Goal: Information Seeking & Learning: Learn about a topic

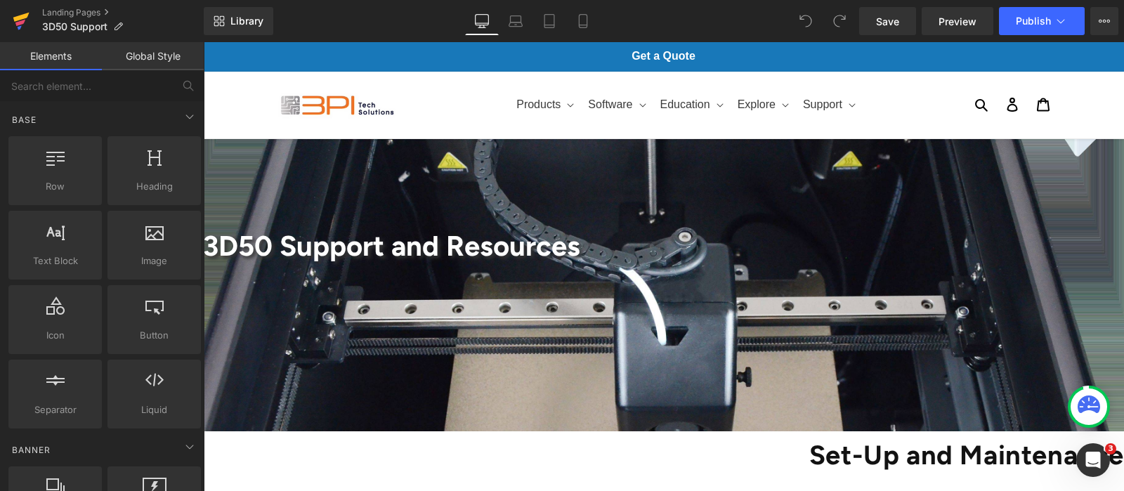
click at [13, 19] on icon at bounding box center [21, 21] width 17 height 35
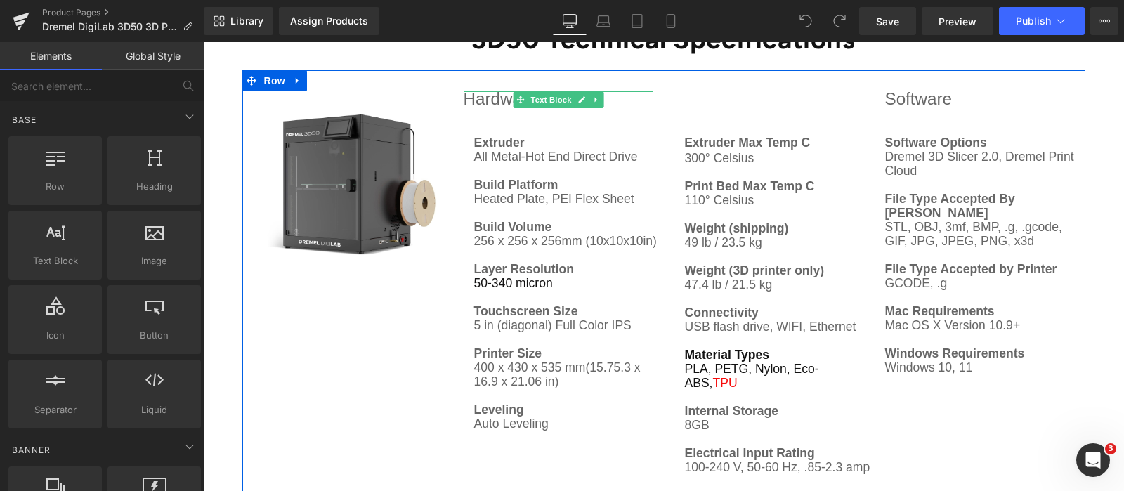
scroll to position [3776, 0]
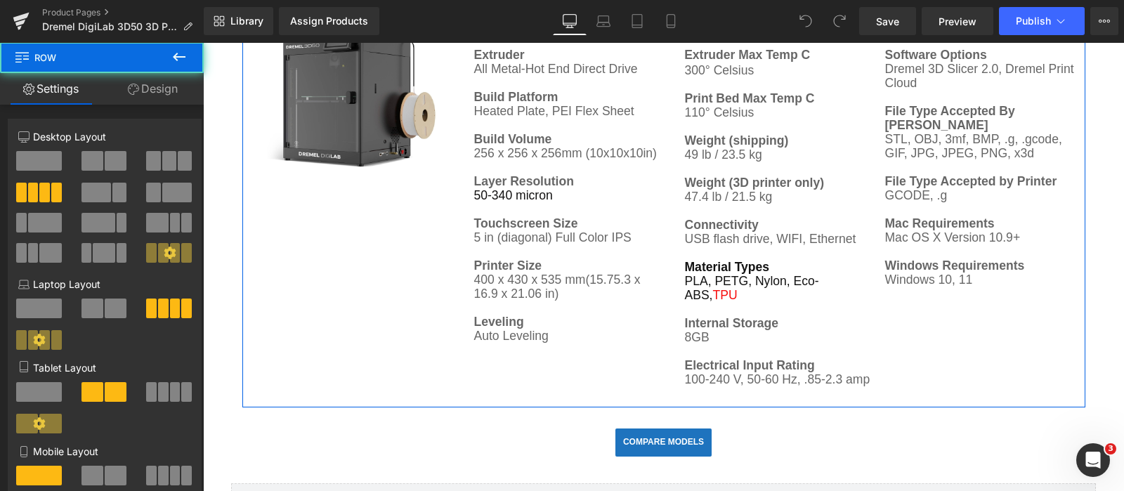
drag, startPoint x: 656, startPoint y: 192, endPoint x: 474, endPoint y: 190, distance: 182.0
click at [474, 190] on div "Image Hardware Extruder All Metal-Hot End Direct Drive Build Platform Heated Pl…" at bounding box center [663, 194] width 843 height 424
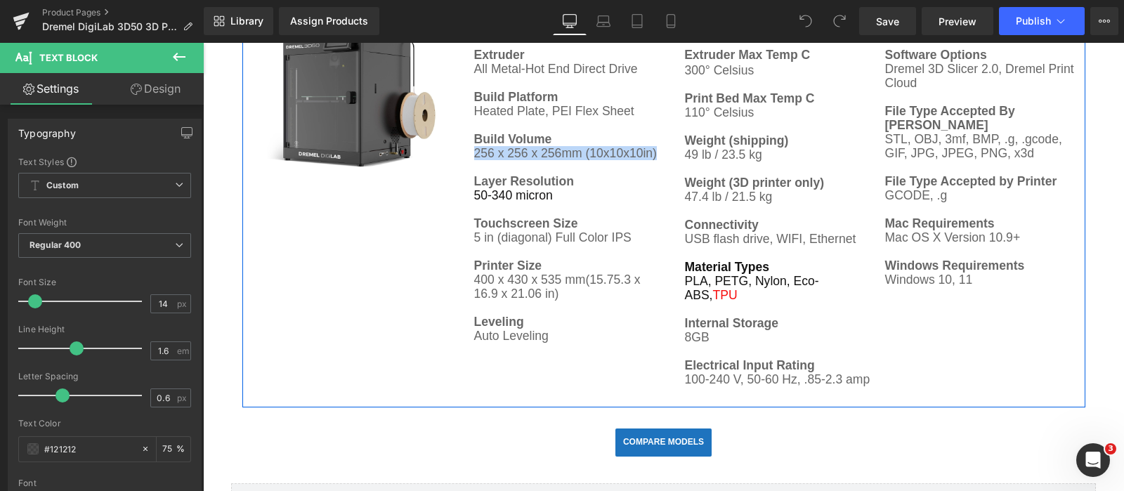
drag, startPoint x: 467, startPoint y: 187, endPoint x: 650, endPoint y: 188, distance: 182.7
click at [650, 160] on p "Build Volume 256 x 256 x 256mm (10x10x10in)" at bounding box center [567, 146] width 186 height 28
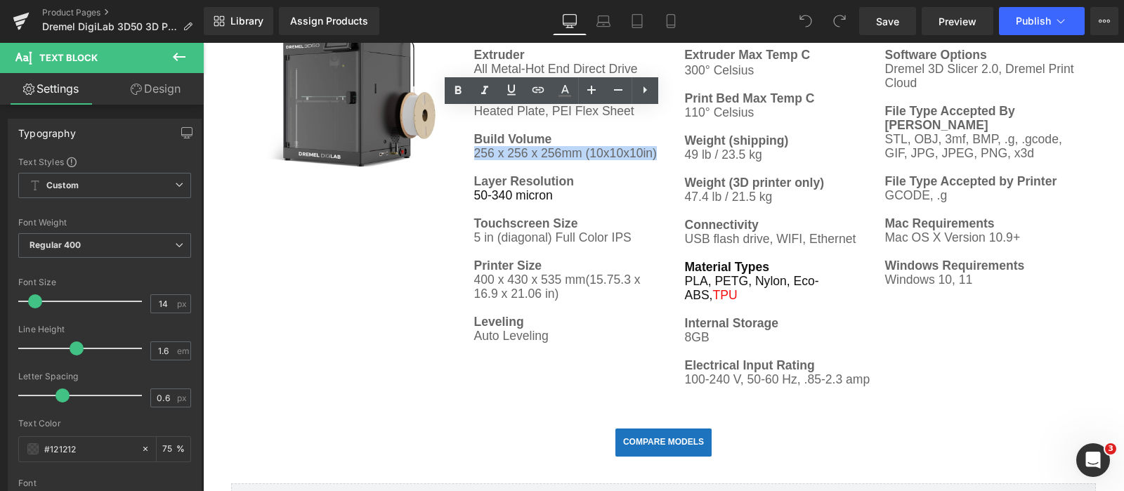
copy p "256 x 256 x 256mm (10x10x10in)"
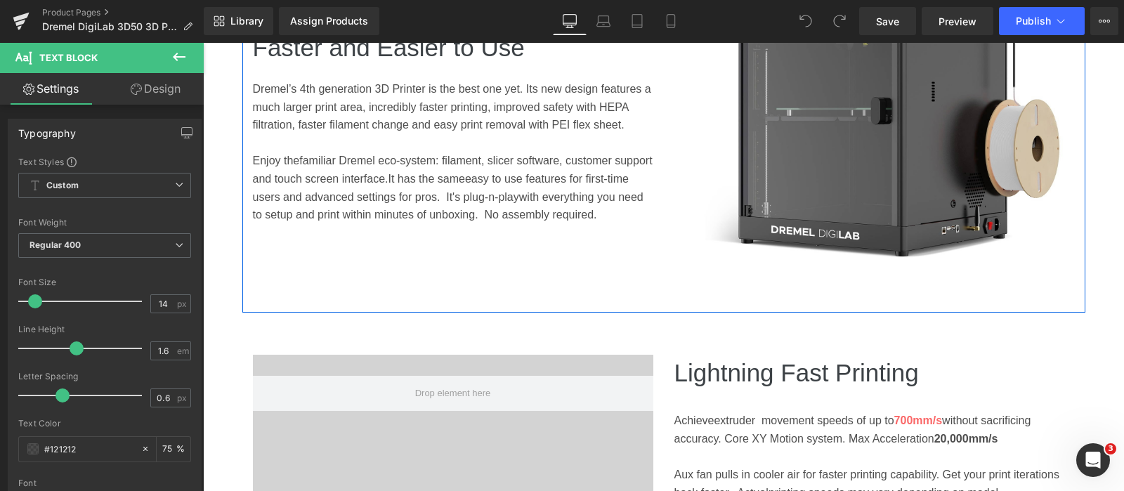
scroll to position [702, 0]
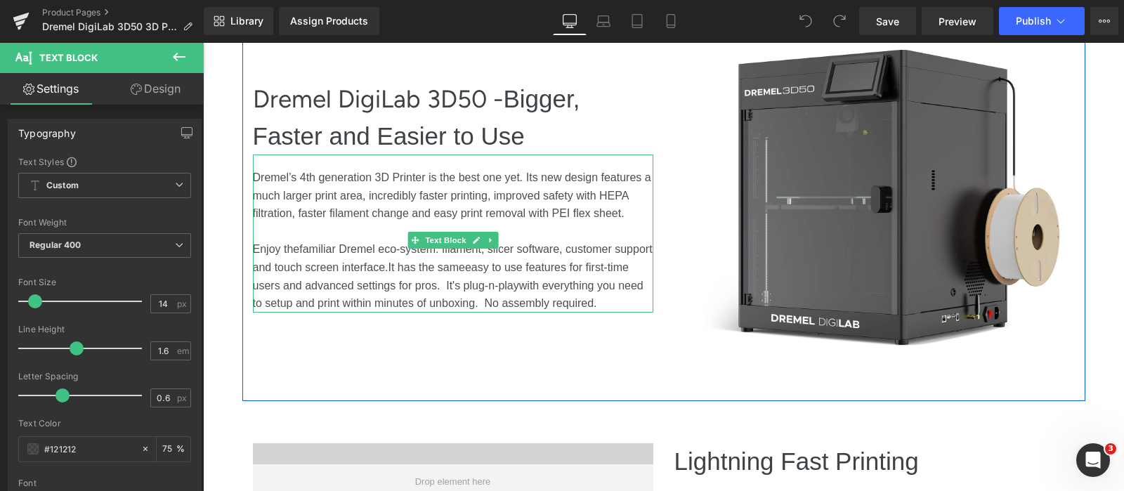
click at [516, 266] on span "easy to use features for first-time users and advanced settings for pros. It's p" at bounding box center [441, 276] width 376 height 30
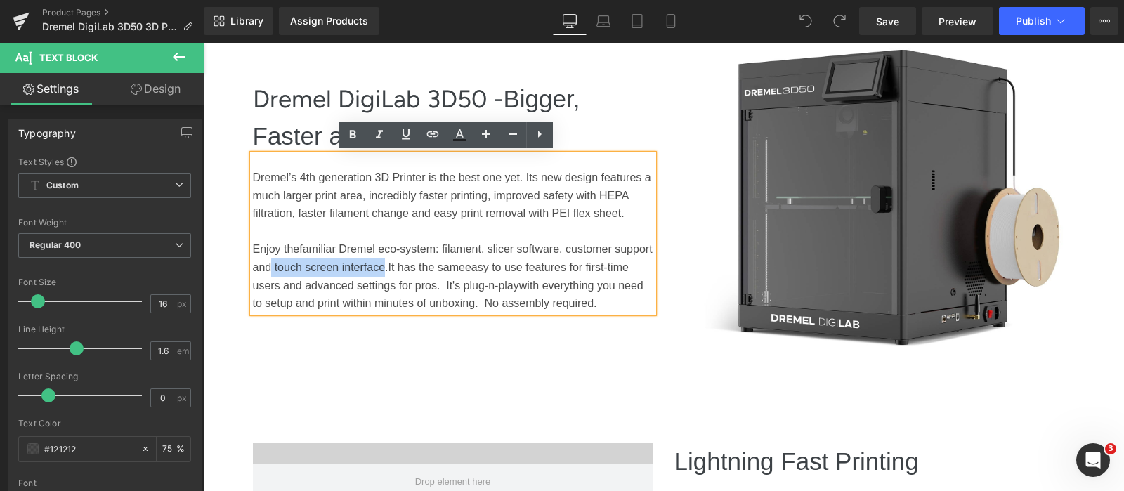
drag, startPoint x: 417, startPoint y: 264, endPoint x: 305, endPoint y: 266, distance: 112.4
click at [305, 266] on span "familiar Dremel eco-system: filament, slicer software, customer support and tou…" at bounding box center [453, 258] width 400 height 30
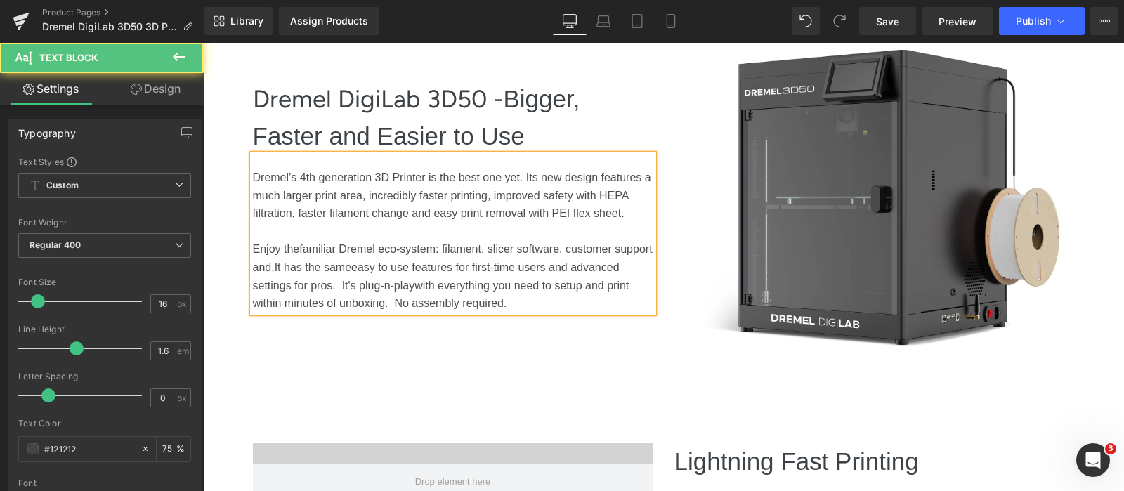
click at [435, 247] on span "familiar Dremel eco-system: filament, slicer software, customer support and." at bounding box center [453, 258] width 400 height 30
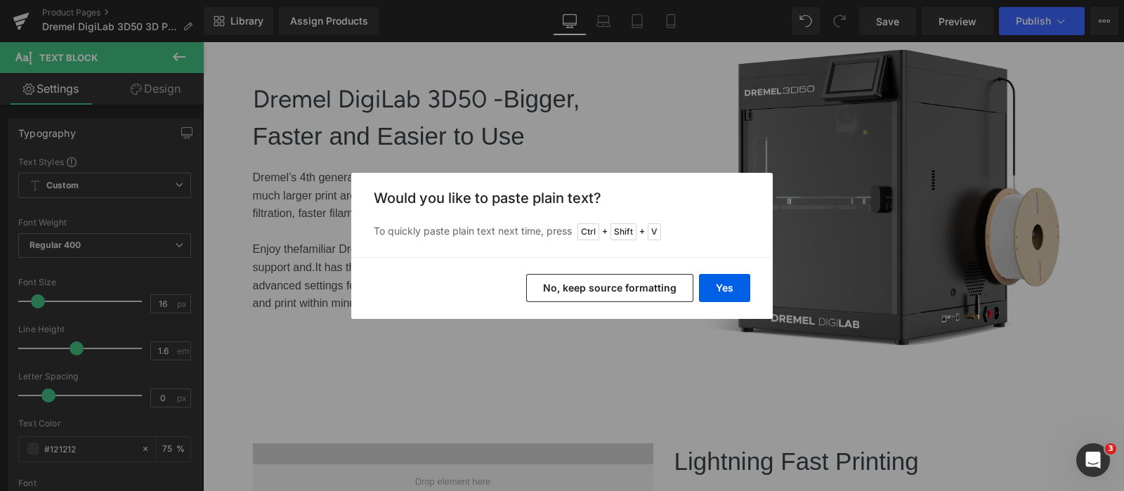
click at [632, 286] on button "No, keep source formatting" at bounding box center [609, 288] width 167 height 28
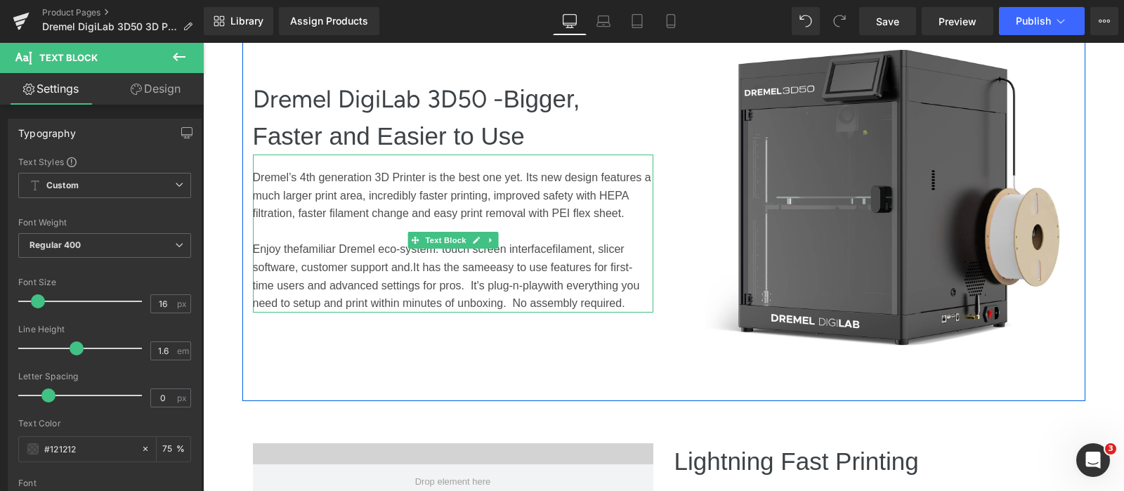
click at [535, 256] on p "Enjoy the familiar Dremel eco-system: touch screen interface filament, slicer s…" at bounding box center [453, 276] width 400 height 72
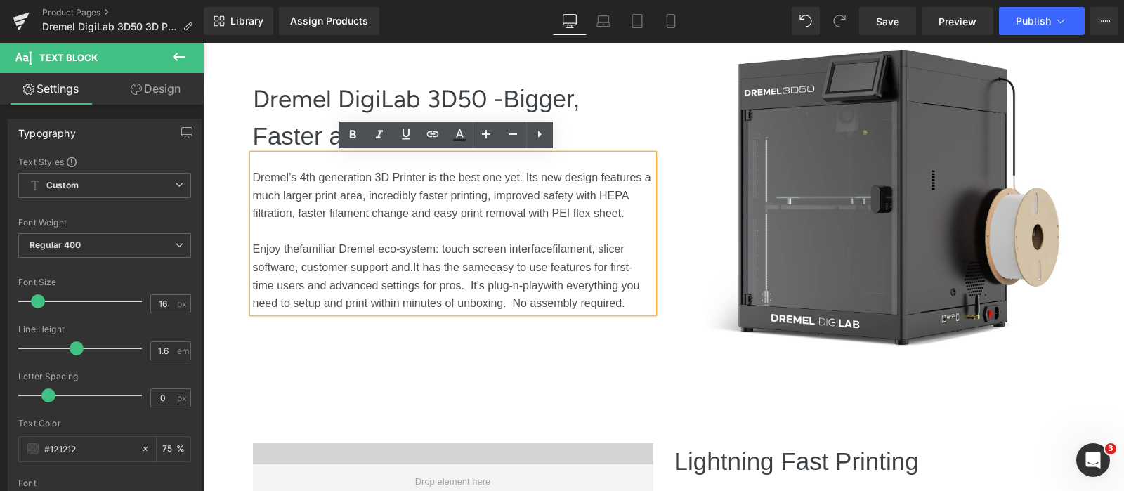
click at [442, 248] on span "touch screen interface" at bounding box center [497, 249] width 110 height 12
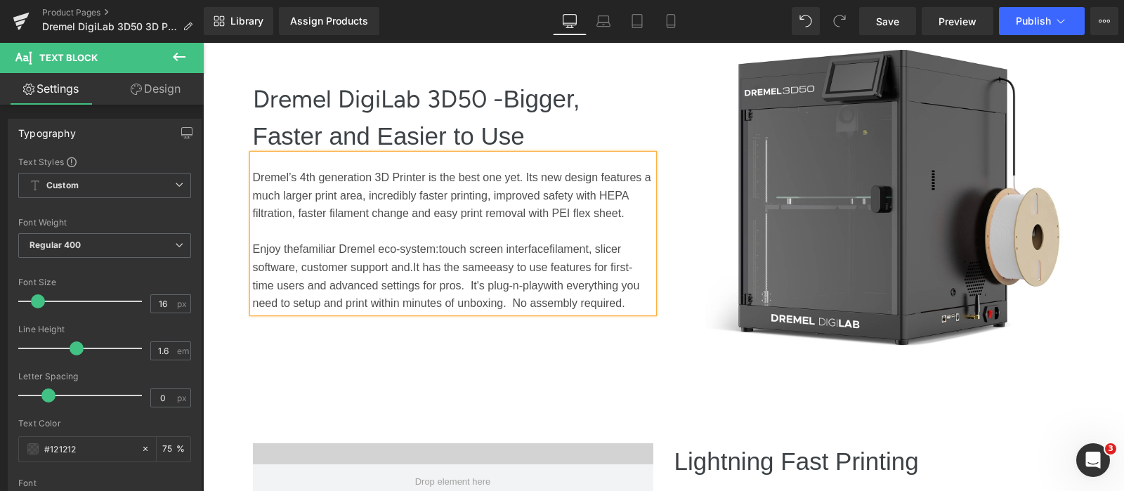
drag, startPoint x: 548, startPoint y: 247, endPoint x: 605, endPoint y: 256, distance: 57.6
click at [548, 247] on p "Enjoy the familiar Dremel eco-system: touch screen interface filament, slicer s…" at bounding box center [453, 276] width 400 height 72
click at [397, 269] on span "filament, slicer software, customer support and." at bounding box center [439, 258] width 372 height 30
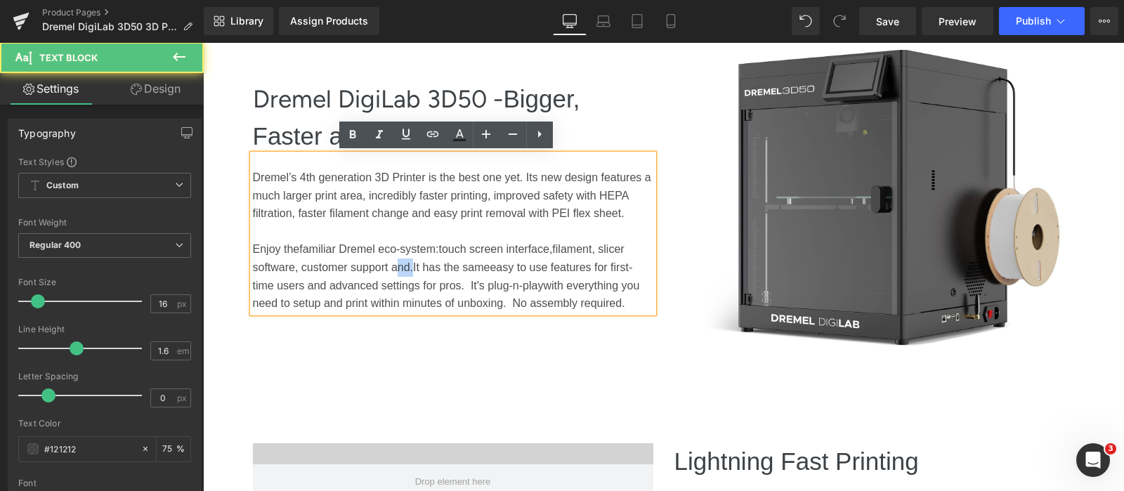
click at [397, 269] on span "filament, slicer software, customer support and." at bounding box center [439, 258] width 372 height 30
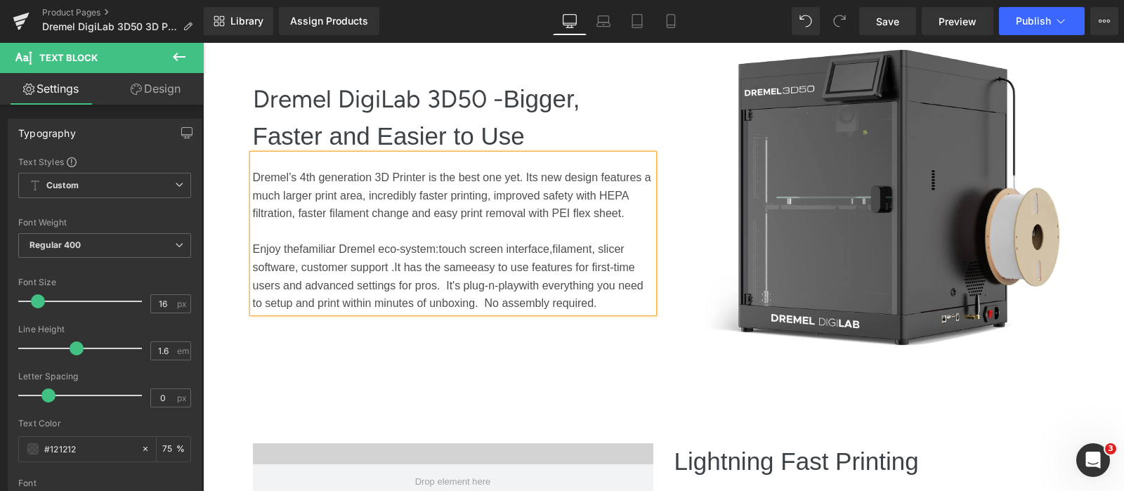
click at [256, 265] on span "filament, slicer software, customer support ." at bounding box center [439, 258] width 372 height 30
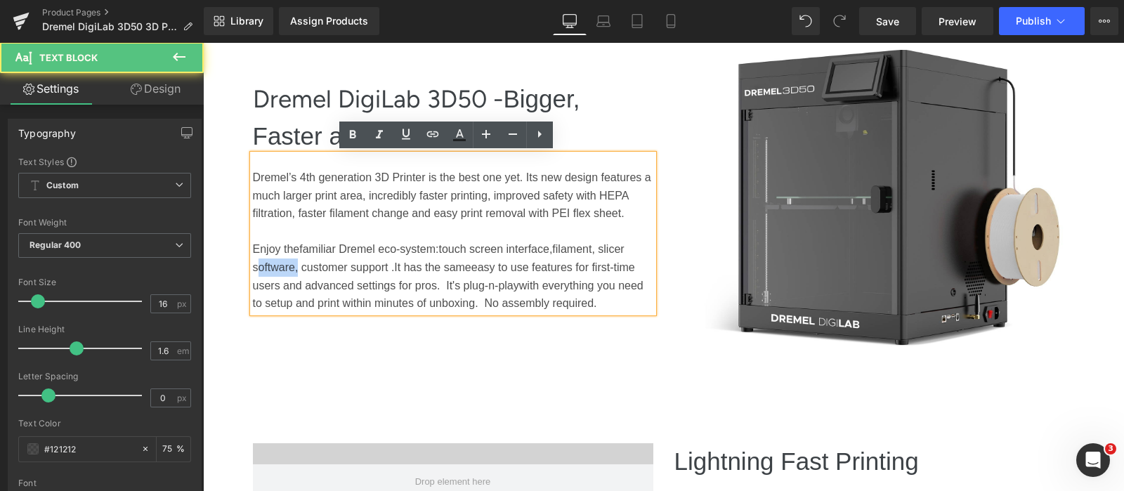
click at [256, 265] on span "filament, slicer software, customer support ." at bounding box center [439, 258] width 372 height 30
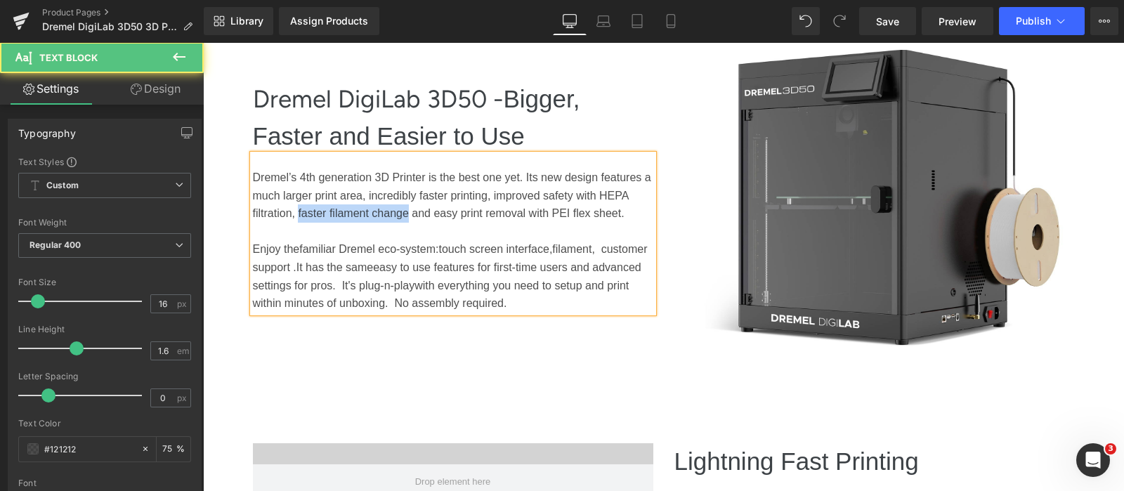
drag, startPoint x: 401, startPoint y: 212, endPoint x: 292, endPoint y: 209, distance: 108.9
click at [292, 209] on p "Dremel’s 4th generation 3D Printer is the best one yet. Its new design features…" at bounding box center [453, 196] width 400 height 54
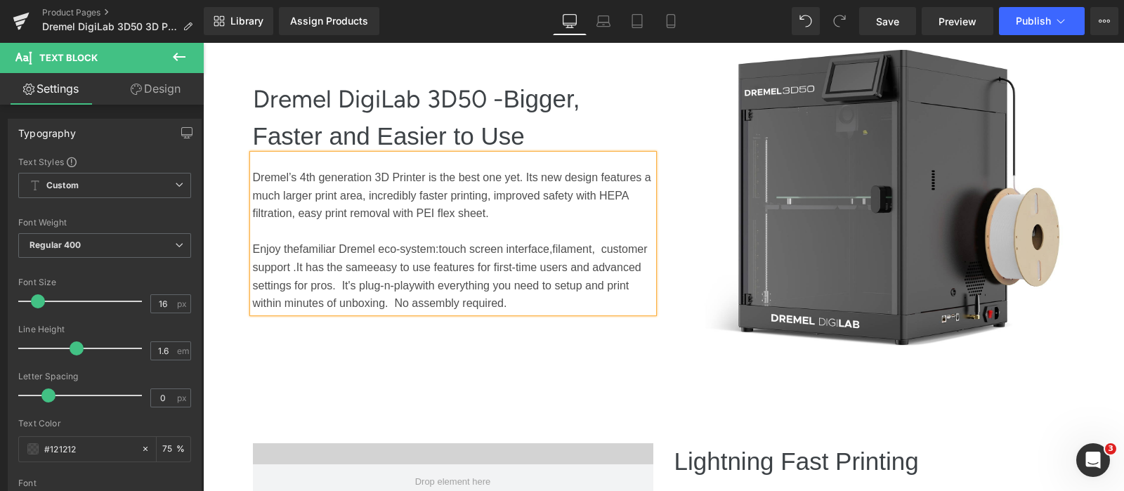
click at [511, 209] on p "Dremel’s 4th generation 3D Printer is the best one yet. Its new design features…" at bounding box center [453, 196] width 400 height 54
click at [543, 211] on p "Dremel’s 4th generation 3D Printer is the best one yet. Its new design features…" at bounding box center [453, 196] width 400 height 54
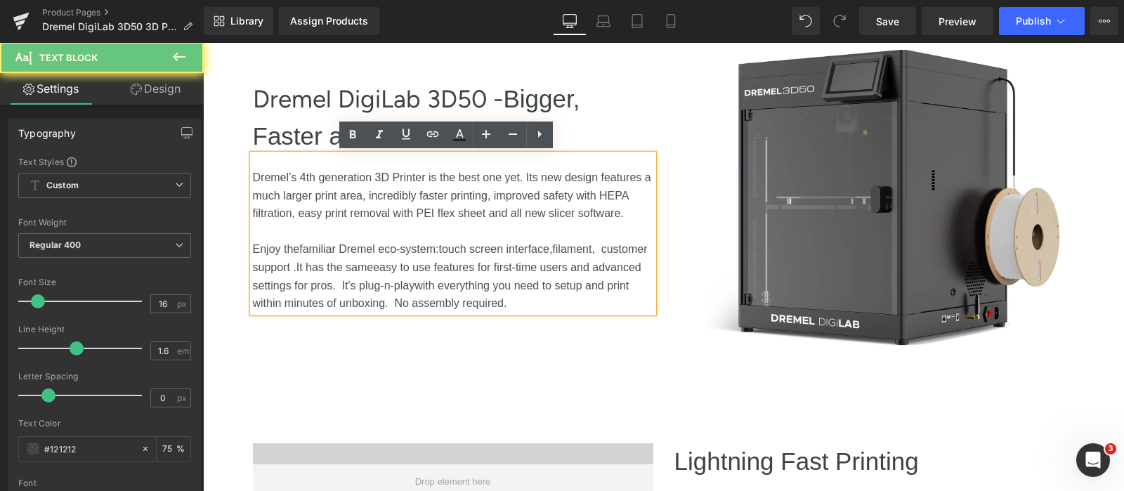
click at [580, 262] on span "easy to use features for first-time users and advanced settings for pros. It's p" at bounding box center [447, 276] width 389 height 30
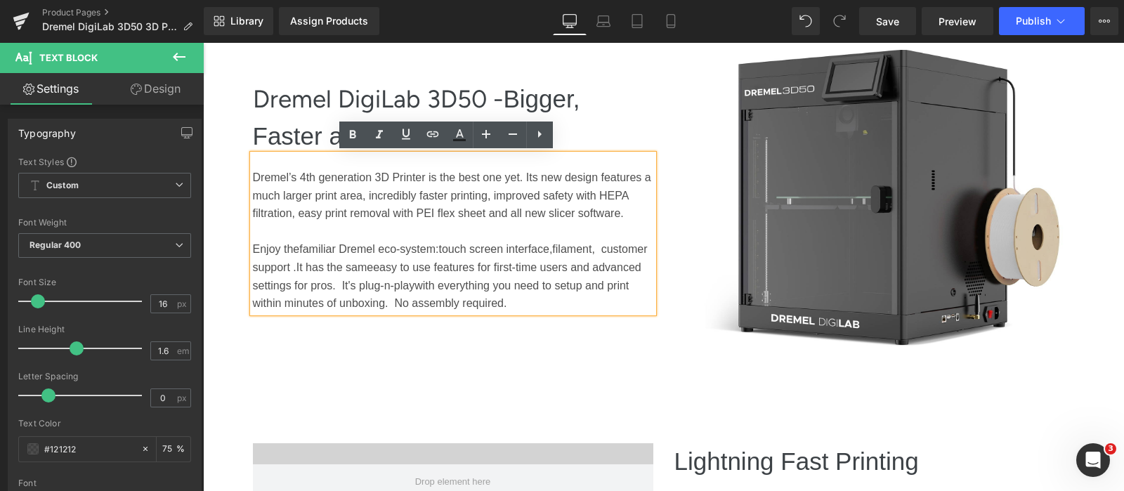
scroll to position [790, 0]
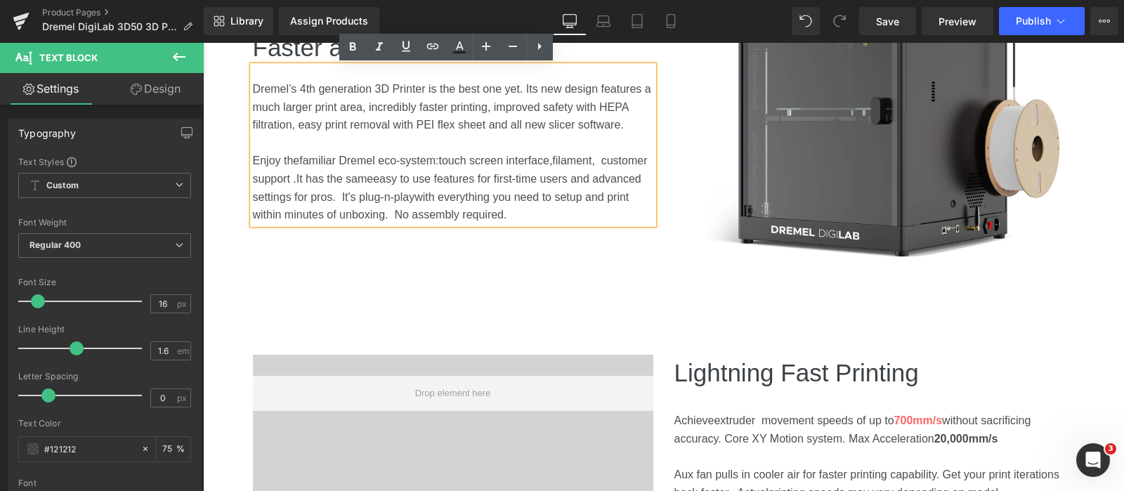
click at [599, 164] on span "filament, customer support ." at bounding box center [450, 170] width 395 height 30
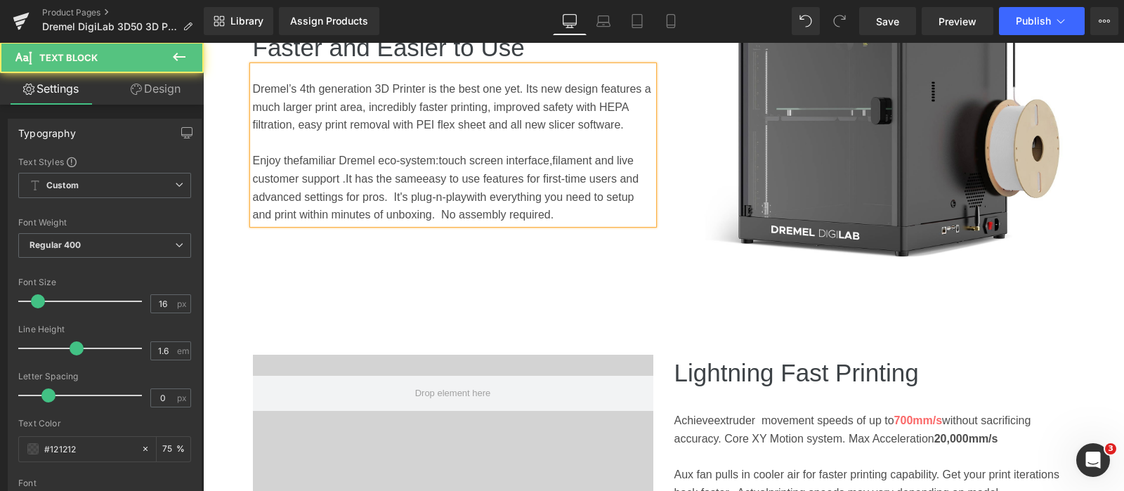
click at [573, 218] on p "Enjoy the familiar Dremel eco-system: touch screen interface, filament and live…" at bounding box center [453, 188] width 400 height 72
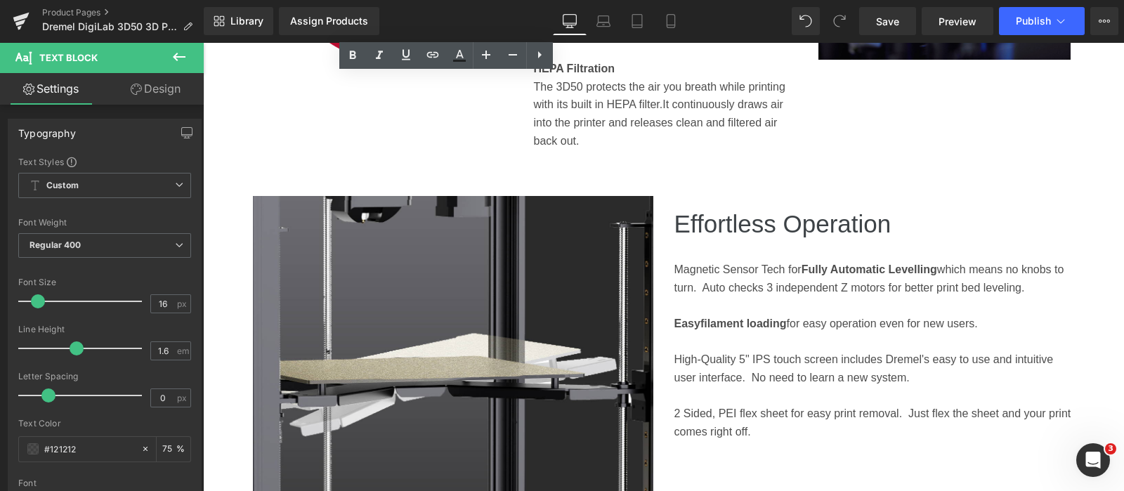
scroll to position [2283, 0]
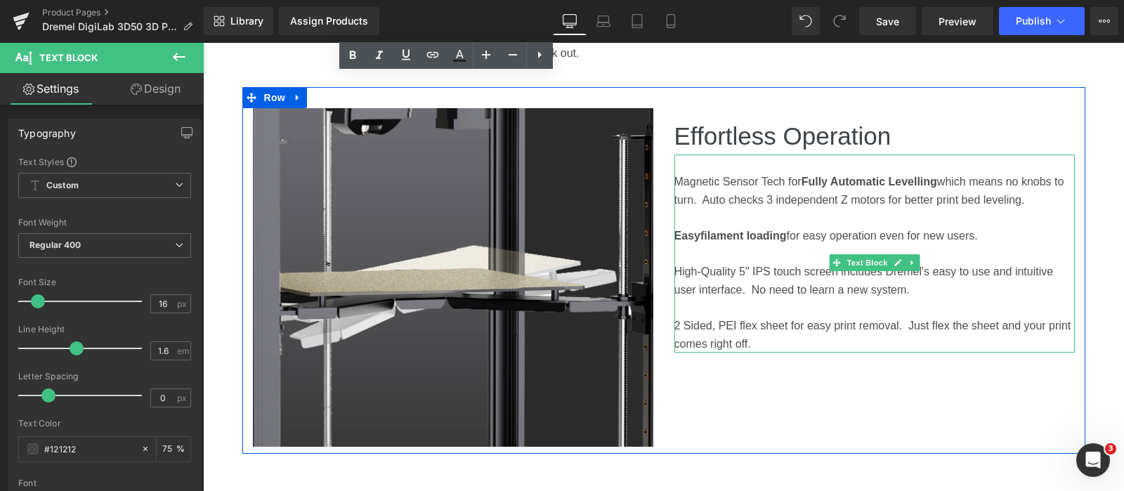
click at [926, 288] on p "High-Quality 5" IPS touch screen i ncludes Dremel's easy to use and intuitive u…" at bounding box center [874, 281] width 400 height 36
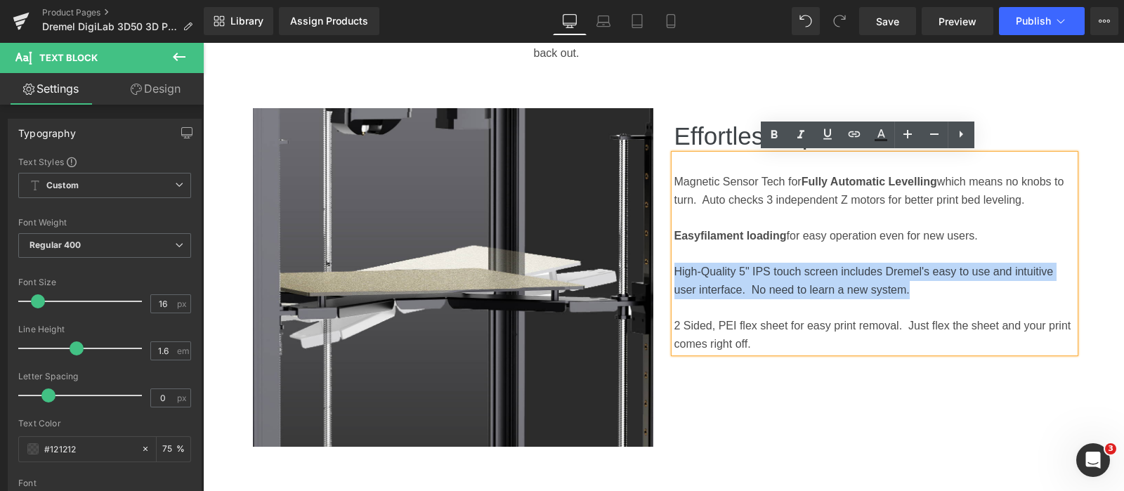
drag, startPoint x: 913, startPoint y: 289, endPoint x: 670, endPoint y: 275, distance: 243.5
click at [674, 275] on p "High-Quality 5" IPS touch screen i ncludes Dremel's easy to use and intuitive u…" at bounding box center [874, 281] width 400 height 36
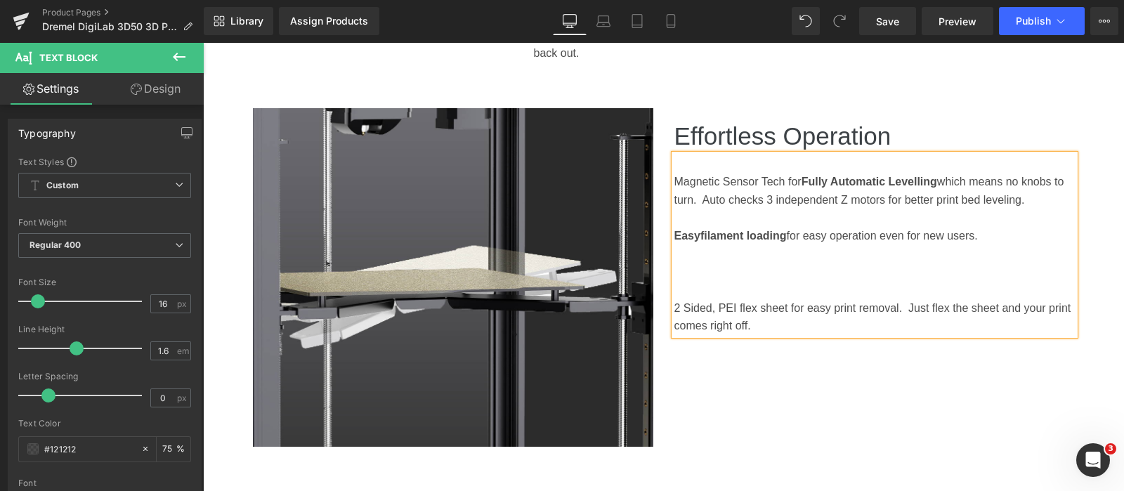
click at [692, 214] on p at bounding box center [874, 218] width 400 height 18
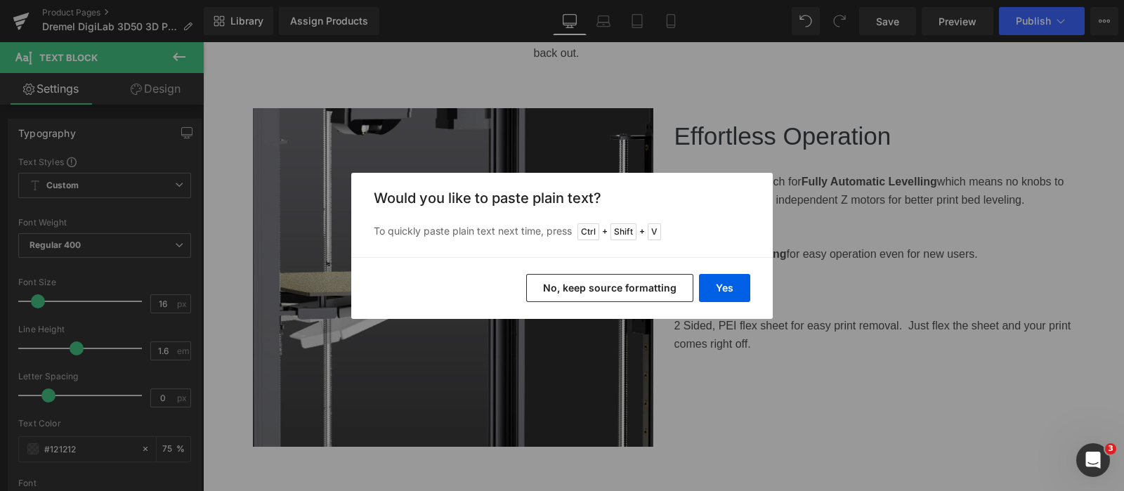
drag, startPoint x: 641, startPoint y: 282, endPoint x: 534, endPoint y: 248, distance: 112.9
click at [641, 282] on button "No, keep source formatting" at bounding box center [609, 288] width 167 height 28
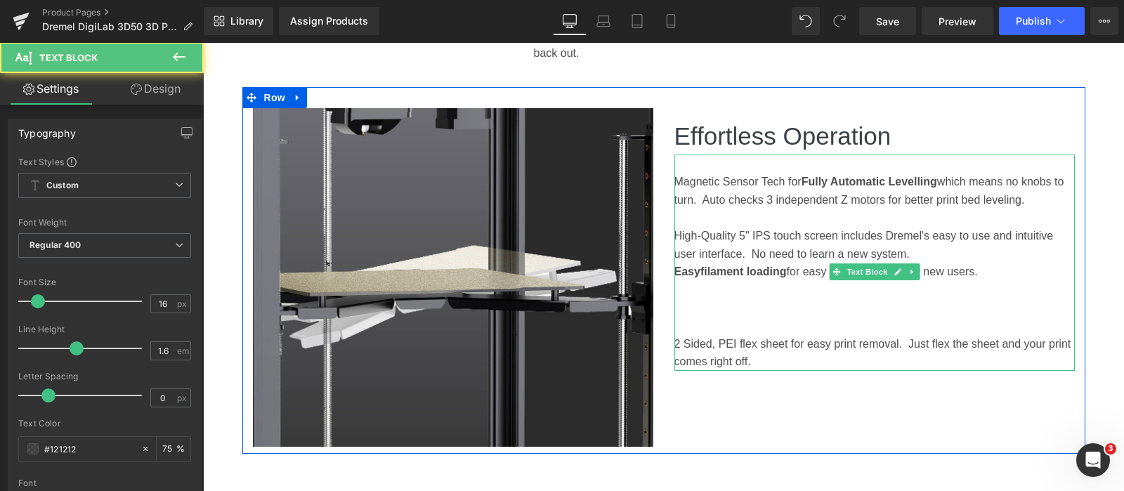
click at [970, 254] on p "High-Quality 5" IPS touch screen i ncludes Dremel's easy to use and intuitive u…" at bounding box center [874, 245] width 400 height 36
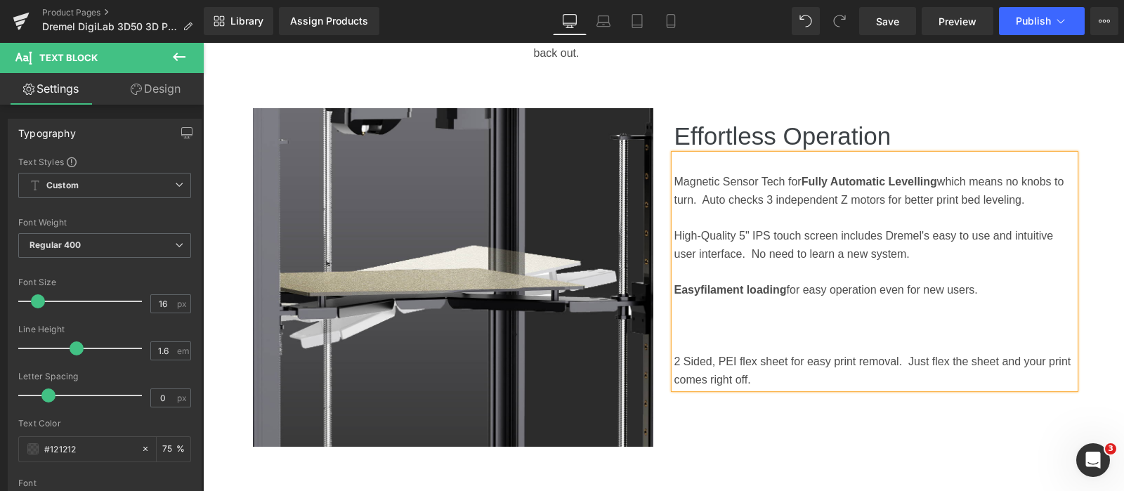
click at [775, 324] on p at bounding box center [874, 326] width 400 height 18
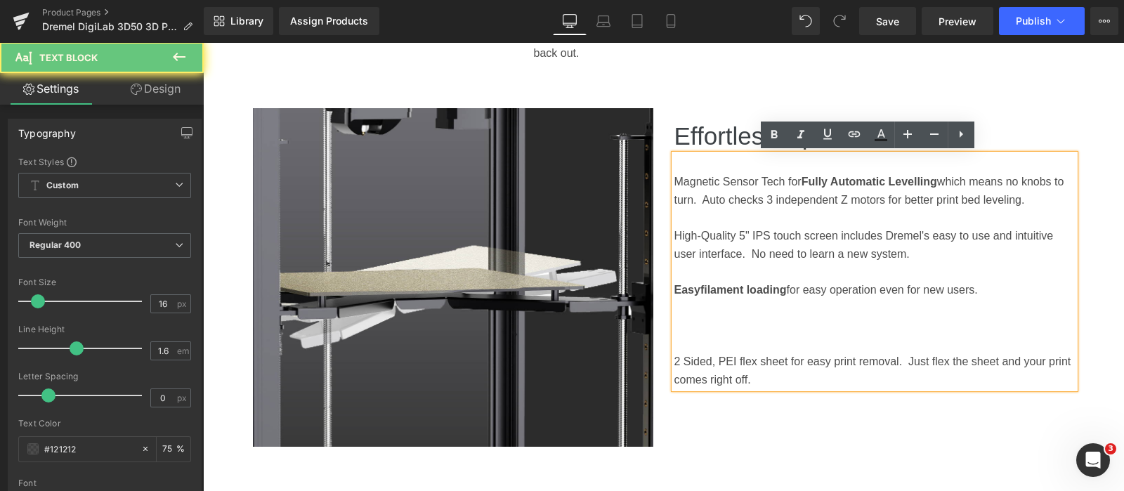
drag, startPoint x: 769, startPoint y: 381, endPoint x: 666, endPoint y: 355, distance: 105.8
click at [674, 355] on div "Magnetic Sensor Tech for Fully Automatic Levelling which means no knobs to turn…" at bounding box center [874, 272] width 400 height 234
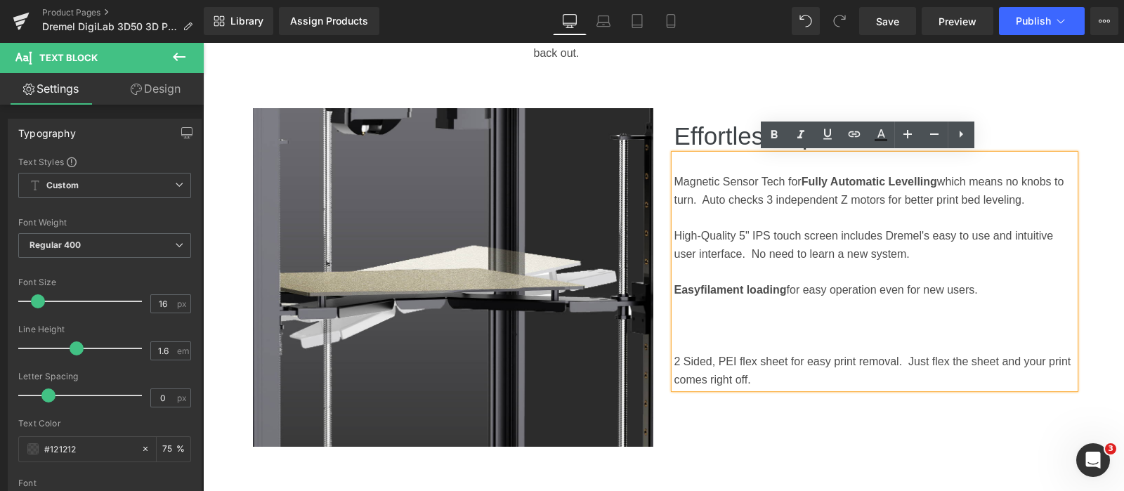
click at [765, 378] on p "2 Sided, PEI flex sheet for easy print removal. Just flex the sheet and your pr…" at bounding box center [874, 371] width 400 height 36
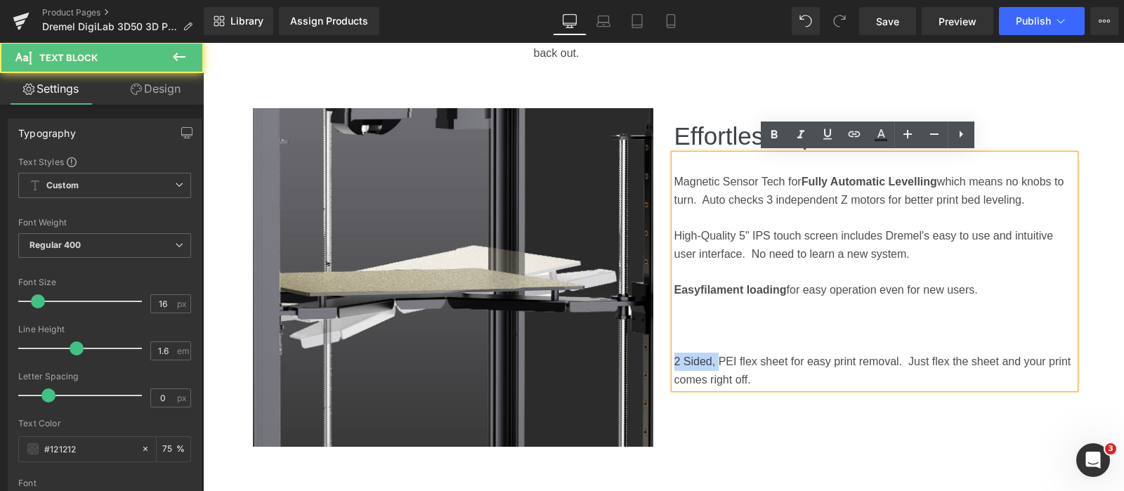
drag, startPoint x: 712, startPoint y: 360, endPoint x: 653, endPoint y: 355, distance: 60.0
click at [653, 355] on div "Image Effortless Operation Heading Magnetic Sensor Tech for Fully Automatic Lev…" at bounding box center [663, 270] width 843 height 367
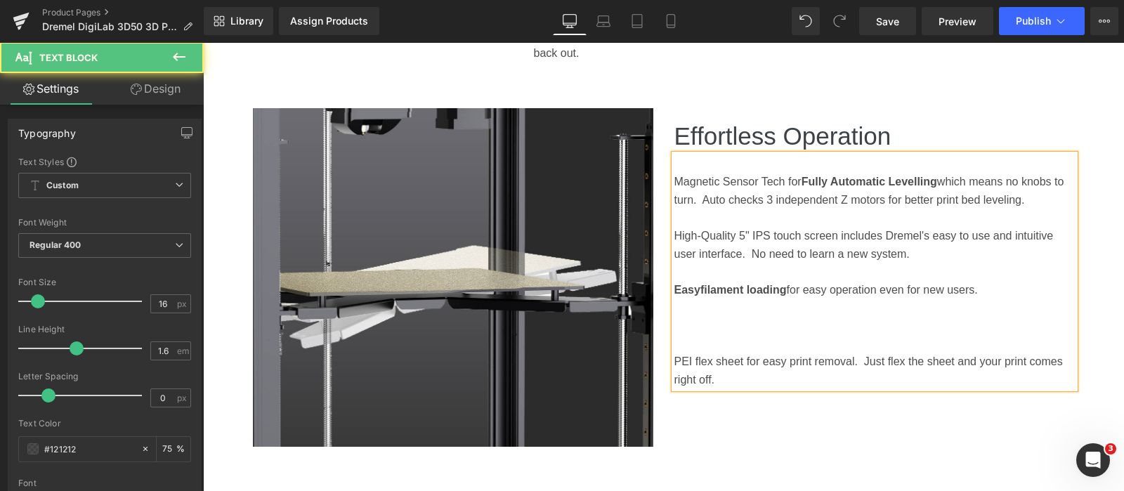
drag, startPoint x: 732, startPoint y: 374, endPoint x: 662, endPoint y: 360, distance: 71.6
click at [664, 360] on div "Effortless Operation Heading Magnetic Sensor Tech for Fully Automatic Levelling…" at bounding box center [875, 248] width 422 height 281
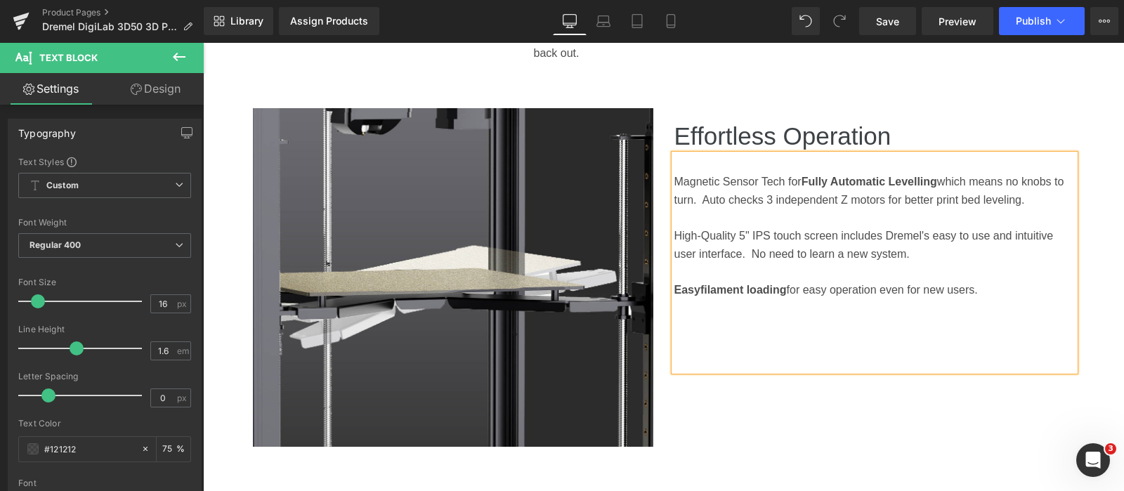
click at [702, 274] on p at bounding box center [874, 272] width 400 height 18
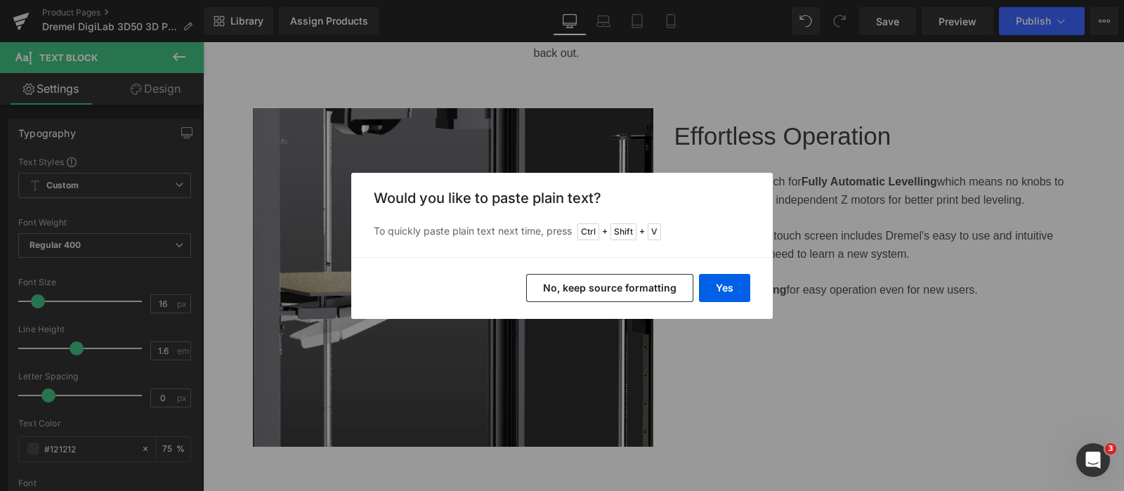
click at [660, 282] on button "No, keep source formatting" at bounding box center [609, 288] width 167 height 28
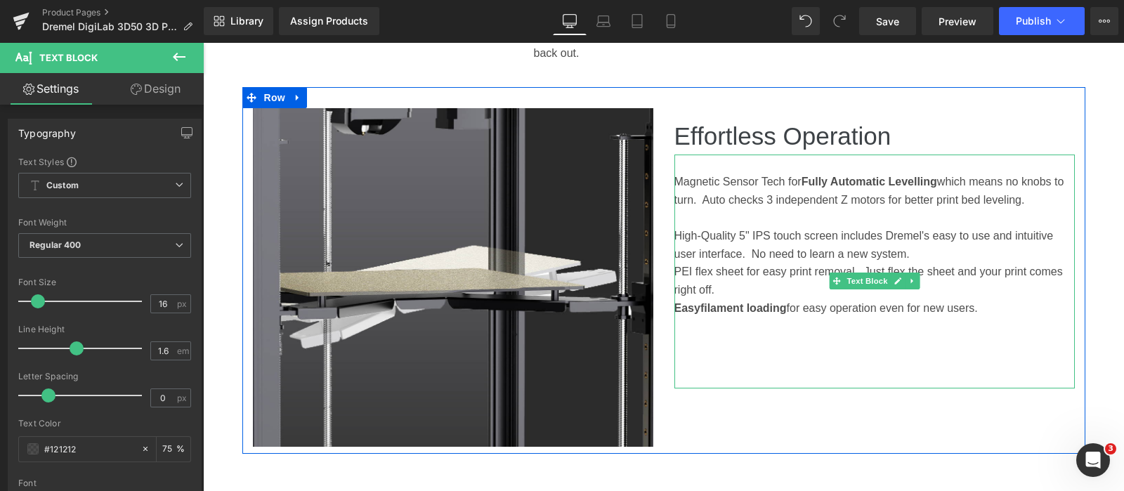
click at [921, 254] on p "High-Quality 5" IPS touch screen i ncludes Dremel's easy to use and intuitive u…" at bounding box center [874, 245] width 400 height 36
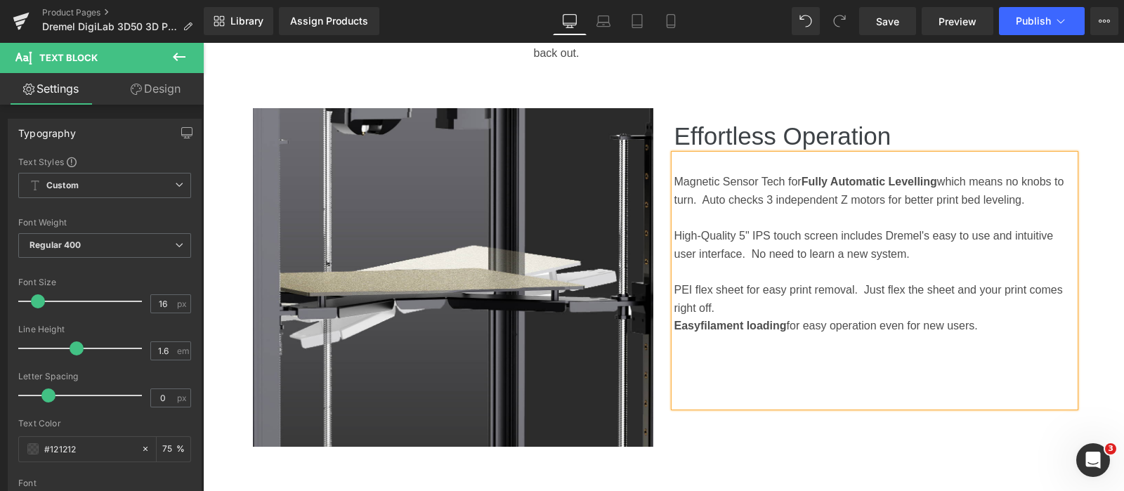
click at [748, 309] on p "PEI flex sheet for easy print removal. Just flex the sheet and your print comes…" at bounding box center [874, 299] width 400 height 36
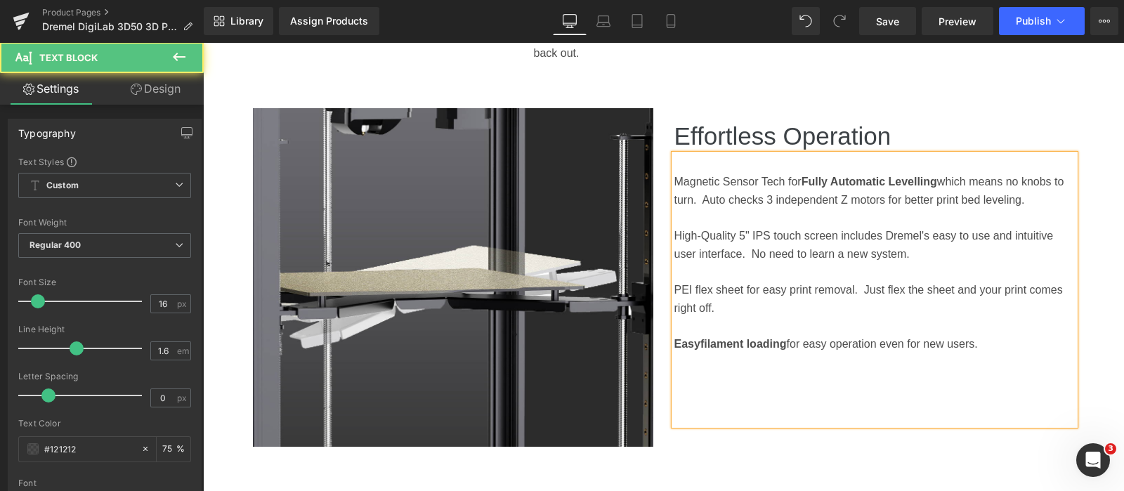
click at [719, 367] on p at bounding box center [874, 362] width 400 height 18
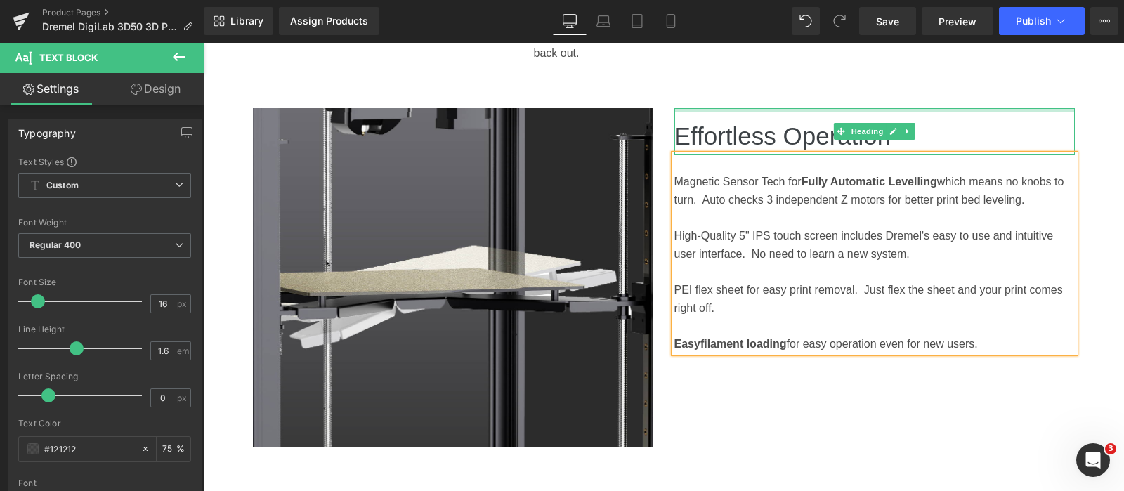
click at [733, 108] on div at bounding box center [874, 110] width 400 height 4
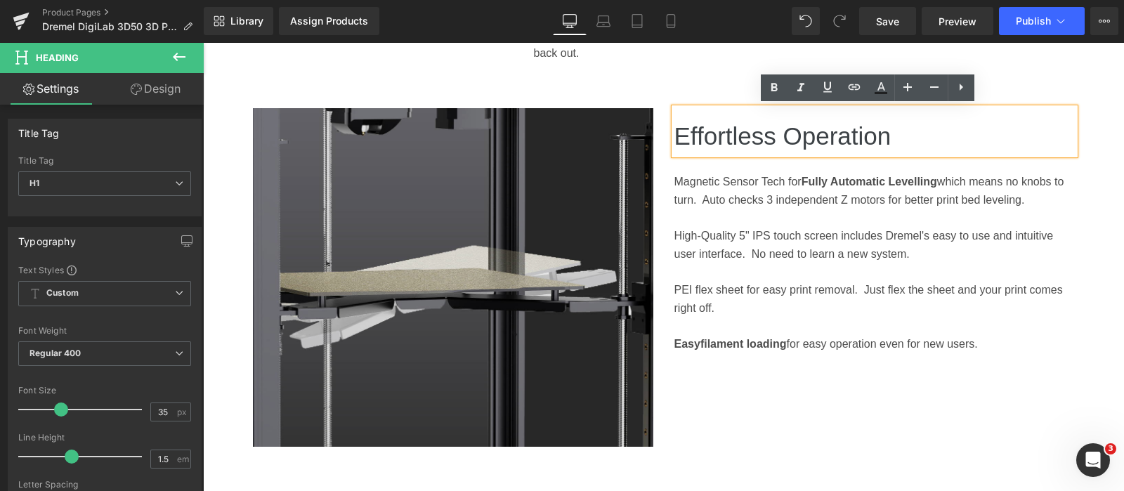
click at [639, 141] on img at bounding box center [453, 277] width 400 height 339
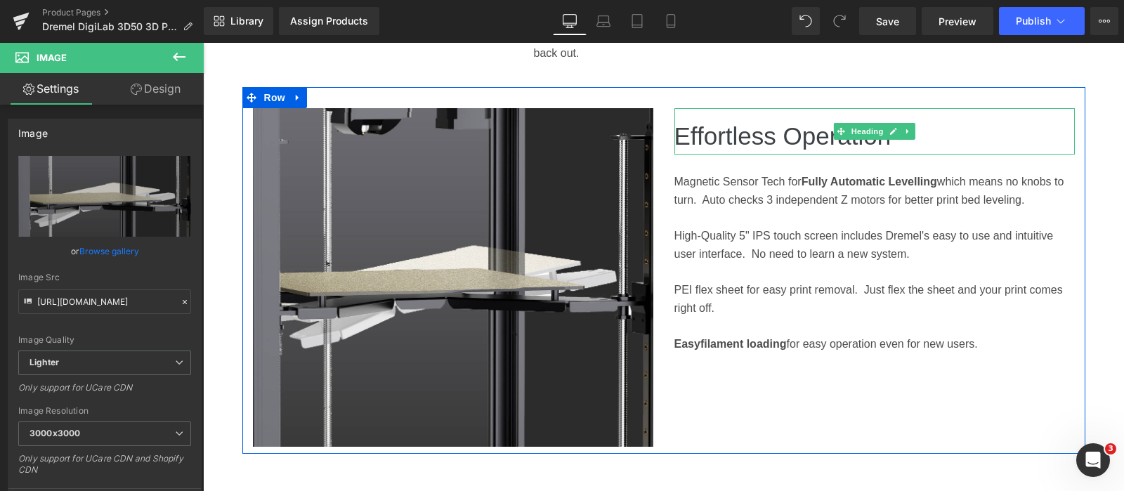
click at [759, 122] on span "Effortless Operation" at bounding box center [782, 135] width 217 height 27
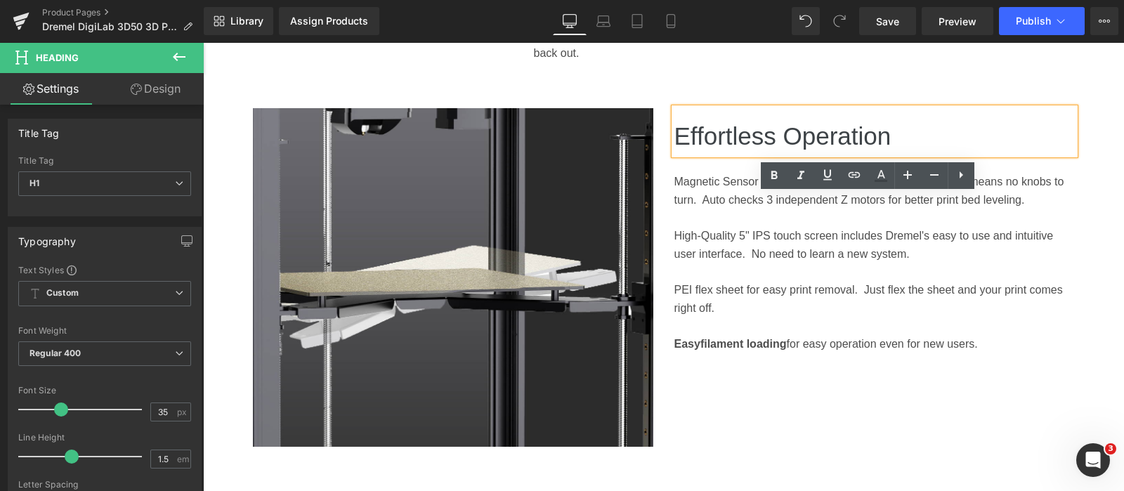
scroll to position [2195, 0]
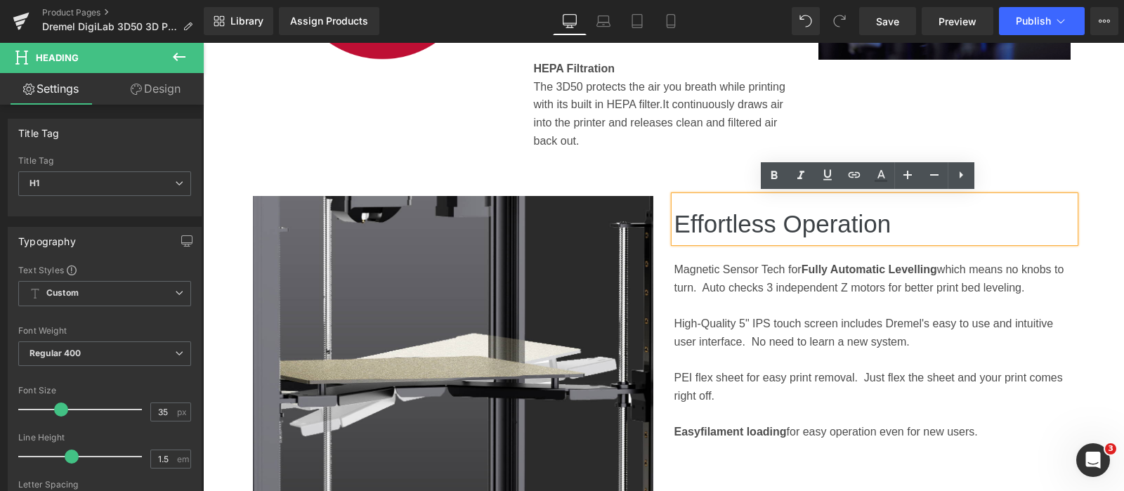
click at [948, 282] on span "which means no knobs to turn. Auto checks 3 independent Z motors for better pri…" at bounding box center [869, 278] width 390 height 30
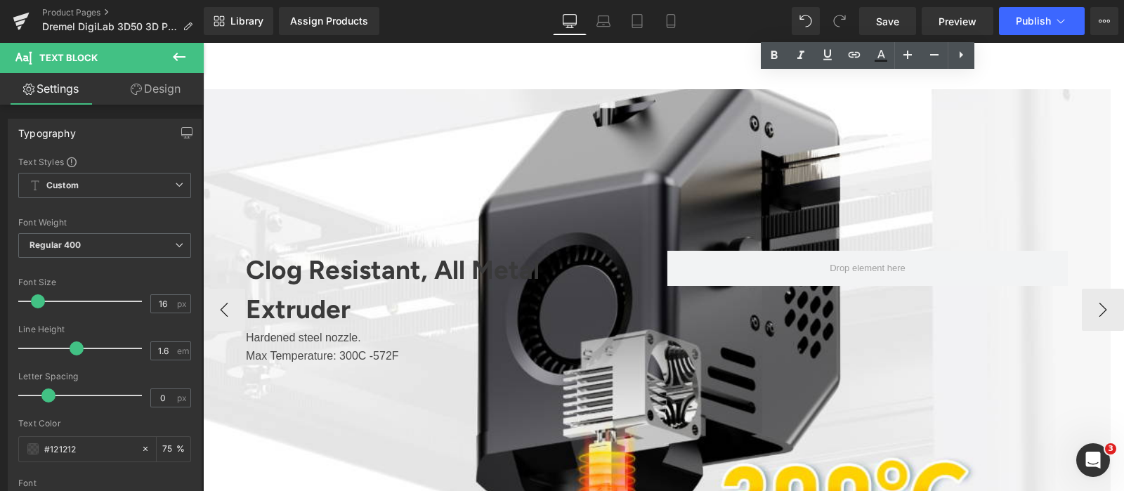
scroll to position [3162, 0]
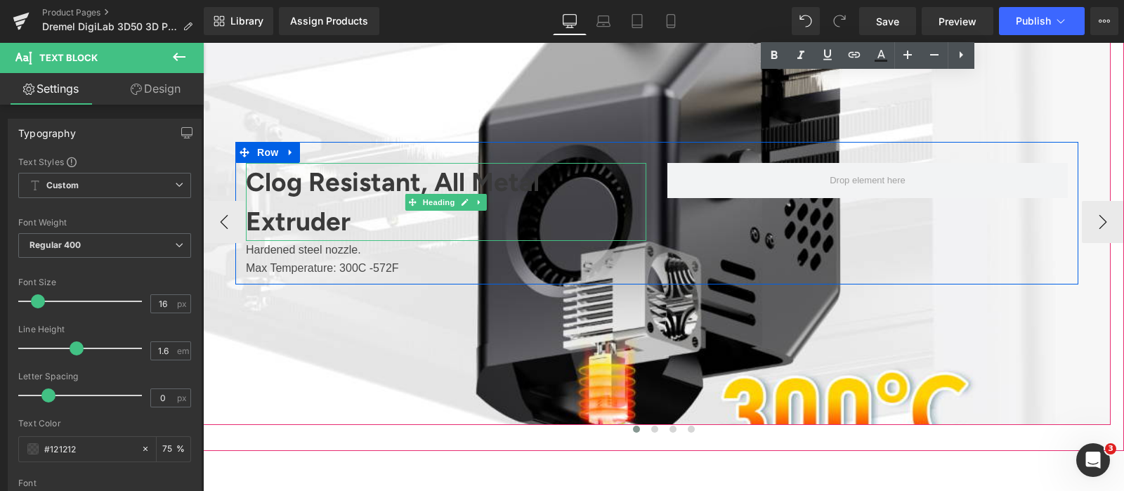
click at [443, 181] on h1 "Clog Resistant, All Metal Extruder" at bounding box center [446, 202] width 400 height 78
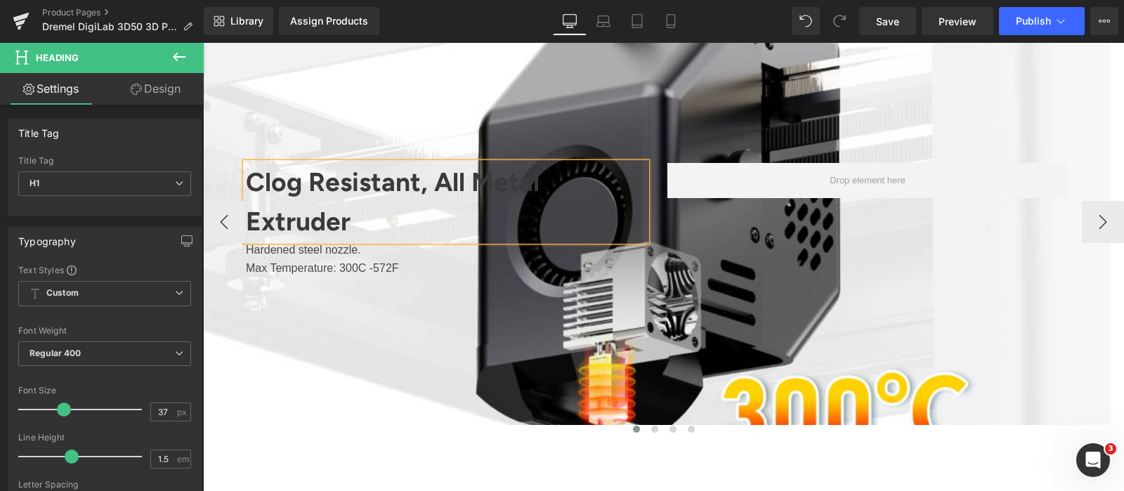
click at [444, 179] on h1 "Clog Resistant, All Metal Extruder" at bounding box center [446, 202] width 400 height 78
click at [454, 278] on div "Clog Resistant, All Metal Extruder Heading Hardened steel nozzle. Max Temperatu…" at bounding box center [656, 213] width 843 height 142
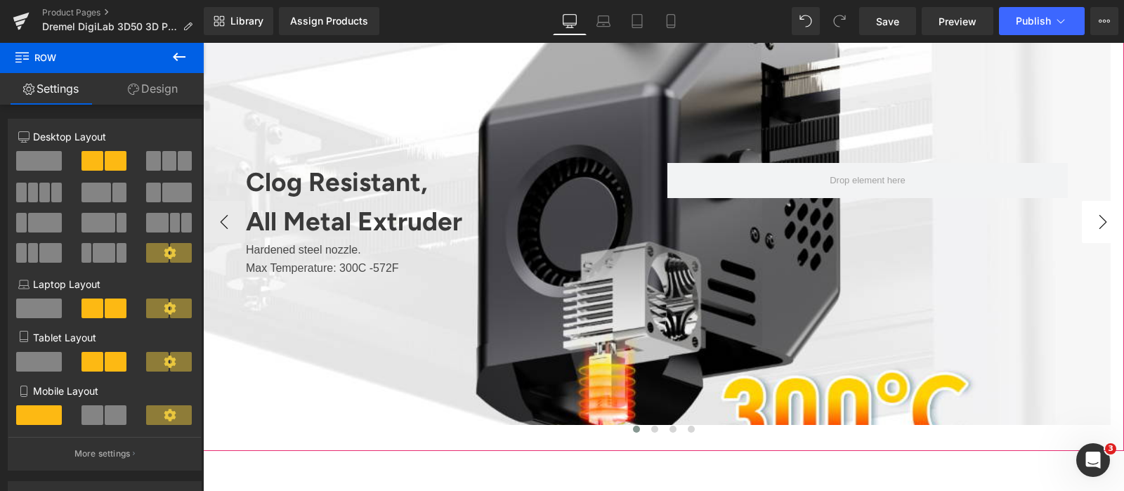
click at [1088, 238] on button "›" at bounding box center [1103, 222] width 42 height 42
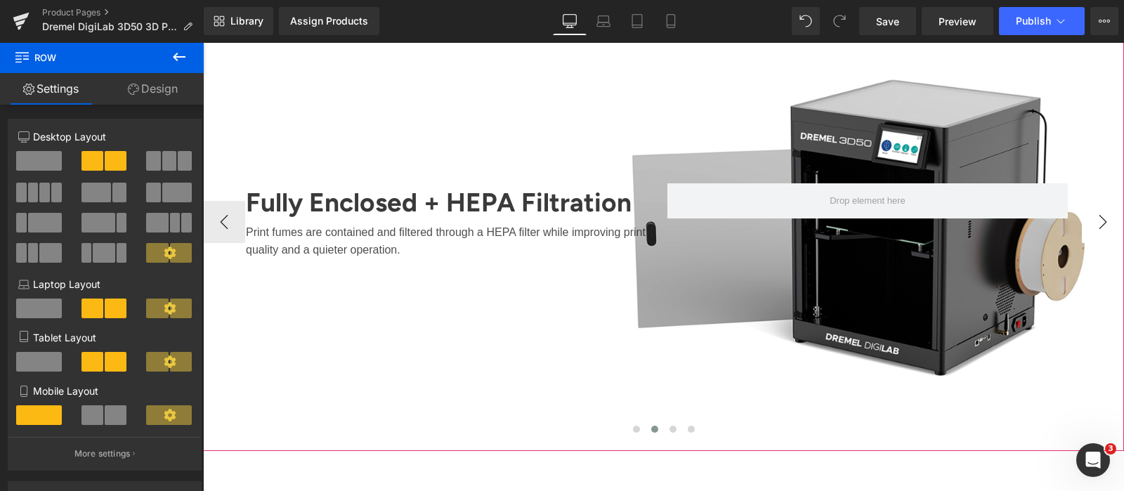
click at [1088, 238] on button "›" at bounding box center [1103, 222] width 42 height 42
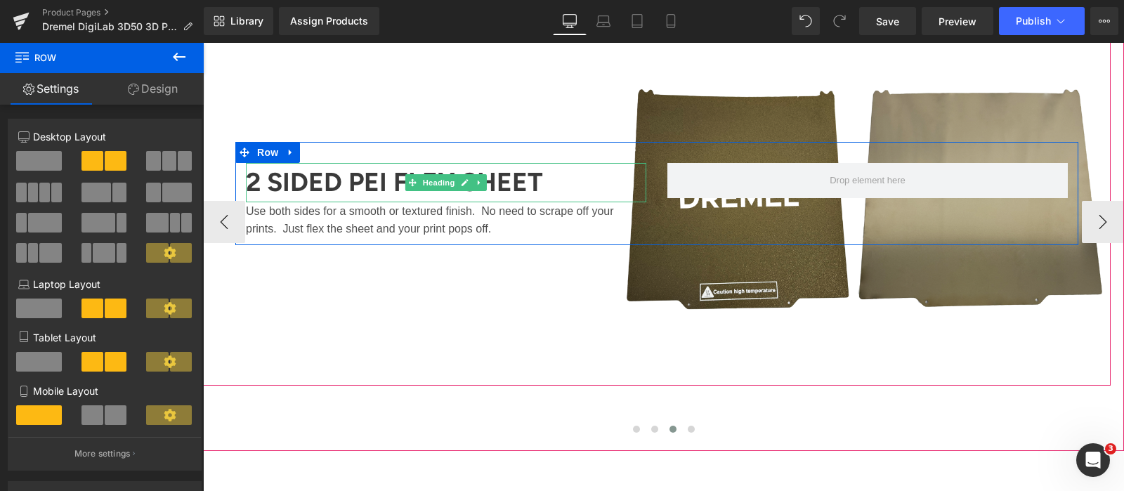
click at [321, 181] on h1 "2 SIDED PEI FLEX SHEET" at bounding box center [446, 182] width 400 height 39
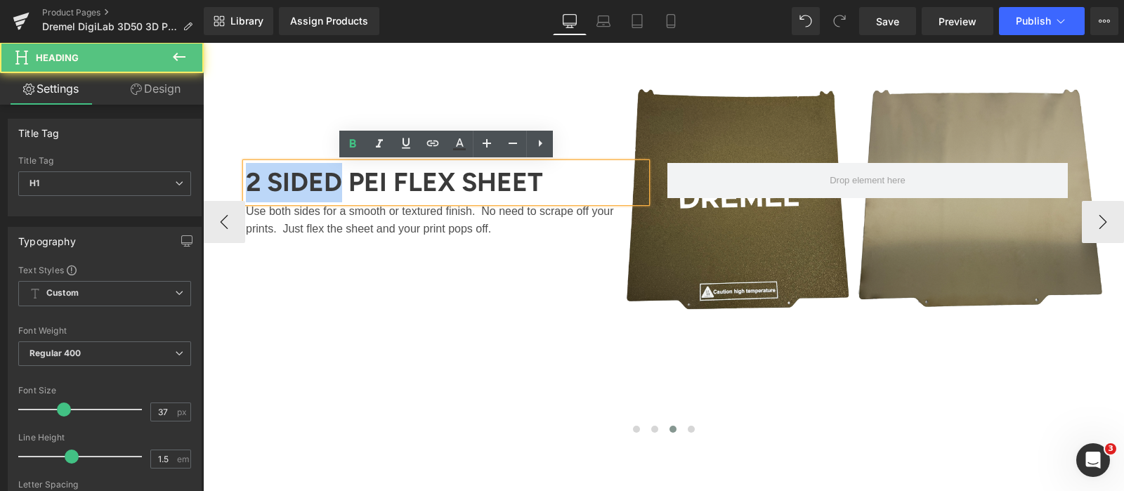
drag, startPoint x: 346, startPoint y: 177, endPoint x: 202, endPoint y: 176, distance: 144.0
click at [203, 176] on span "2 SIDED PEI FLEX SHEET Heading Use both sides for a smooth or textured finish. …" at bounding box center [657, 193] width 908 height 103
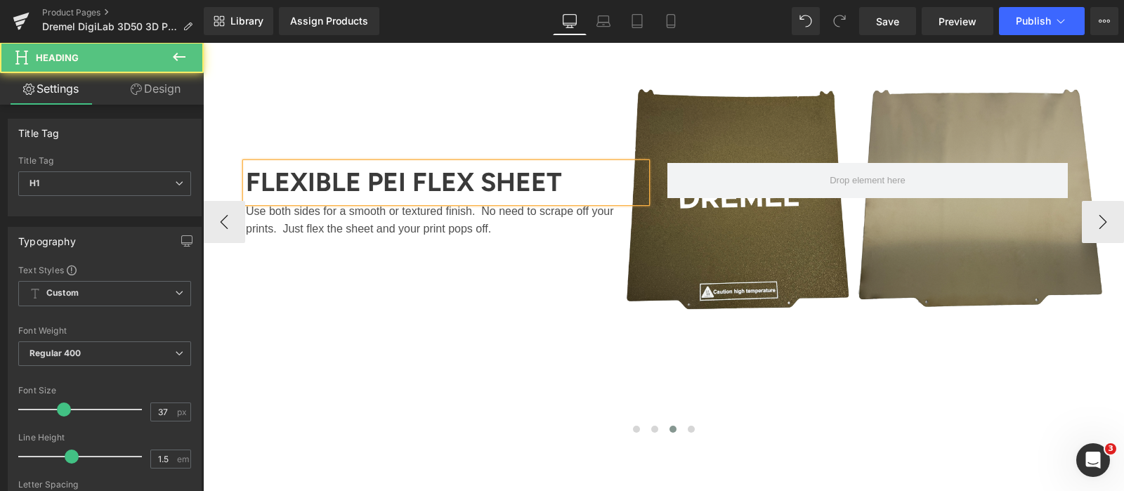
click at [468, 176] on h1 "FLEXIBLE PEI FLEX SHEET" at bounding box center [446, 182] width 400 height 39
click at [578, 181] on h1 "FLEXIBLE PEI SHEET" at bounding box center [446, 182] width 400 height 39
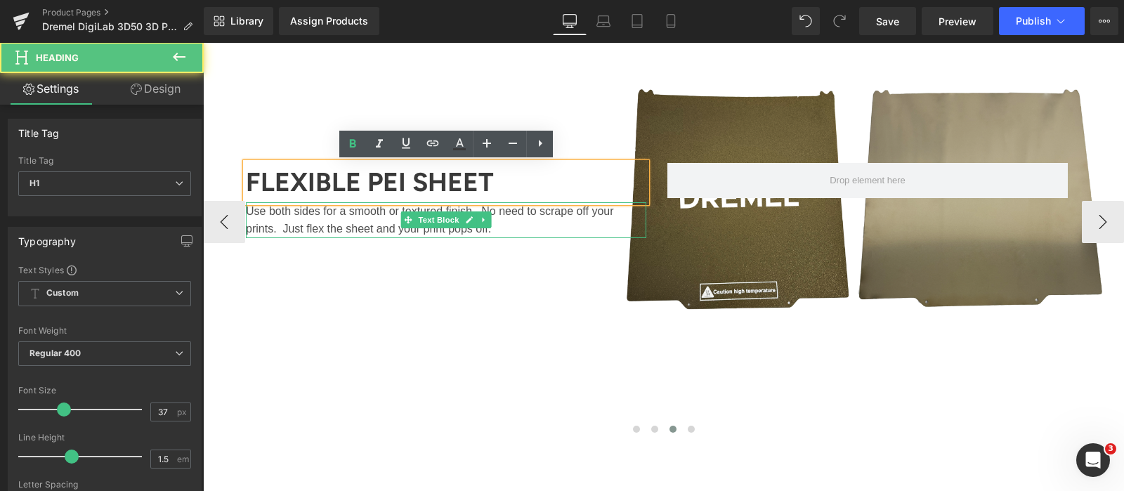
click at [529, 227] on p "Use both sides for a smooth or textured finish. No need to scrape off your prin…" at bounding box center [446, 220] width 400 height 36
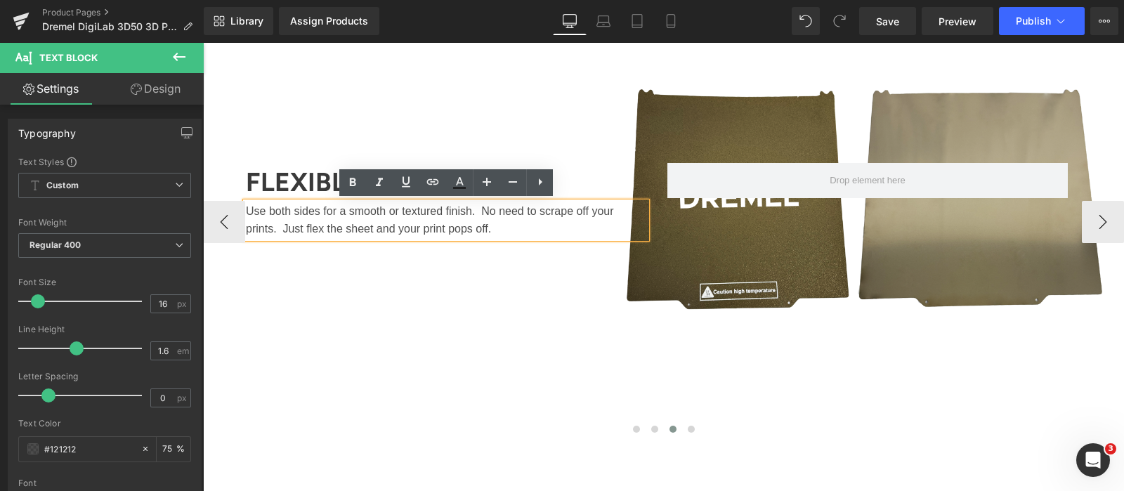
click at [308, 223] on p "Use both sides for a smooth or textured finish. No need to scrape off your prin…" at bounding box center [446, 220] width 400 height 36
drag, startPoint x: 481, startPoint y: 209, endPoint x: 249, endPoint y: 205, distance: 231.9
click at [249, 205] on p "Use both sides for a smooth or textured finish. No need to scrape off your prin…" at bounding box center [446, 220] width 400 height 36
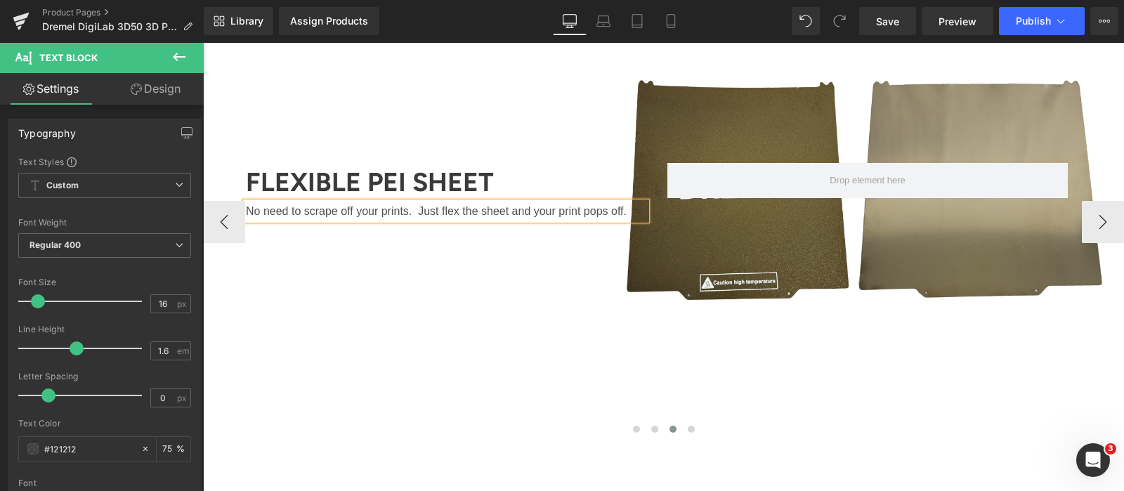
click at [417, 210] on p "No need to scrape off your prints. Just flex the sheet and your print pops off." at bounding box center [446, 211] width 400 height 18
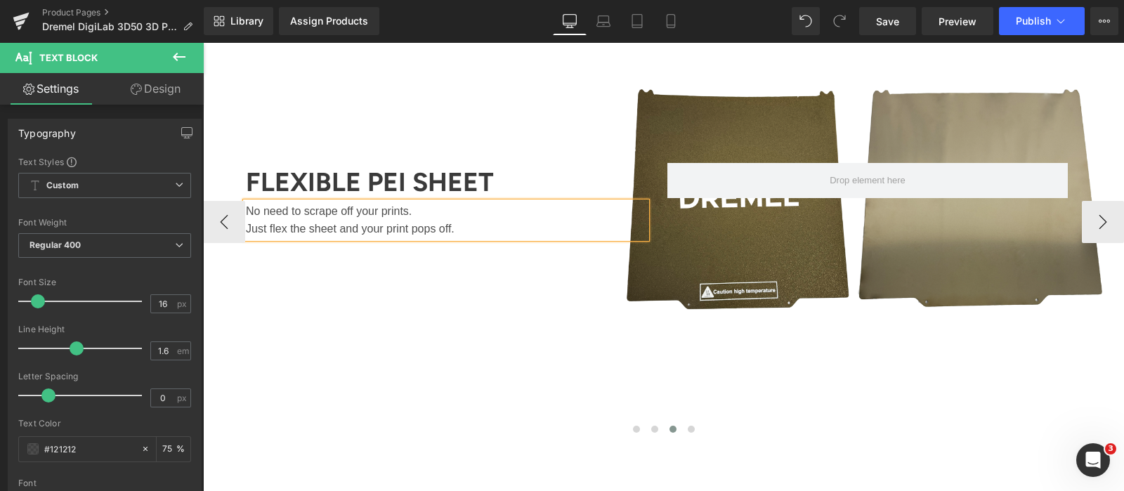
click at [891, 405] on div "Clog Resistant, All Metal Extruder Heading Hardened steel nozzle. Max Temperatu…" at bounding box center [203, 221] width 3645 height 441
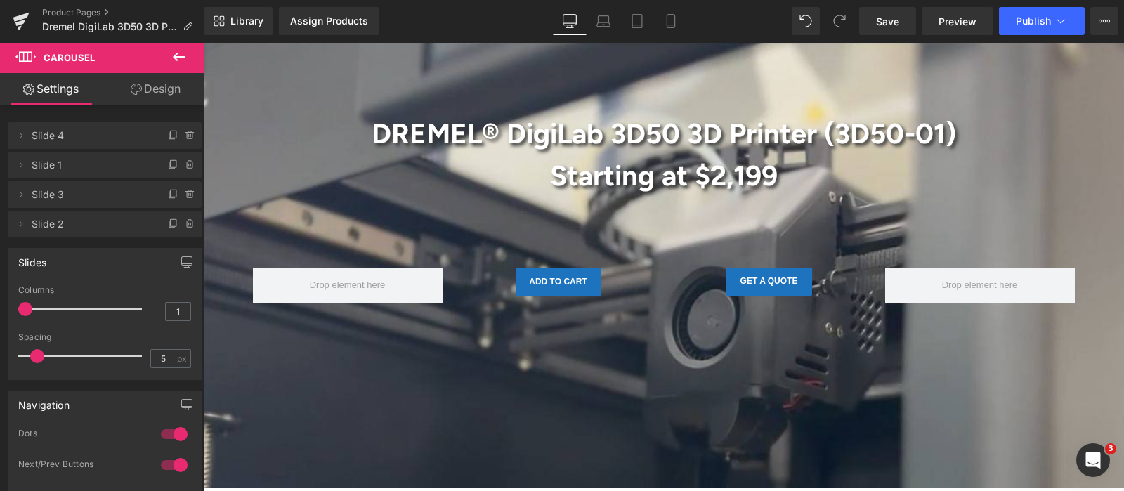
scroll to position [0, 0]
